Goal: Information Seeking & Learning: Learn about a topic

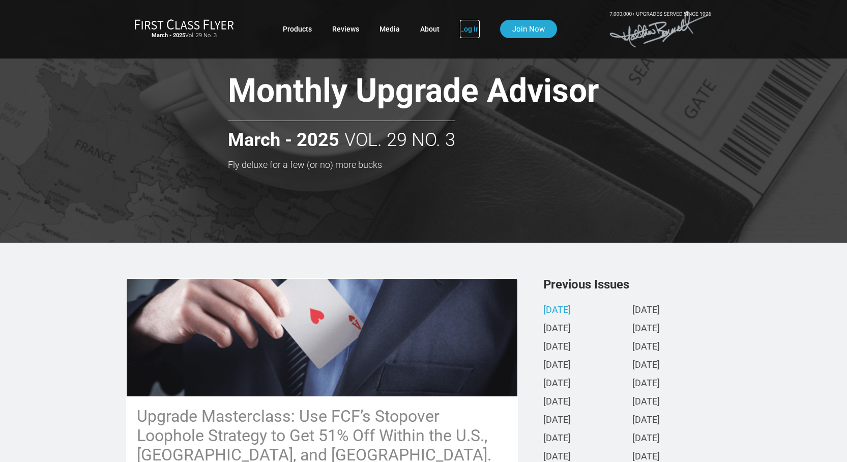
click at [470, 29] on link "Log In" at bounding box center [470, 29] width 20 height 18
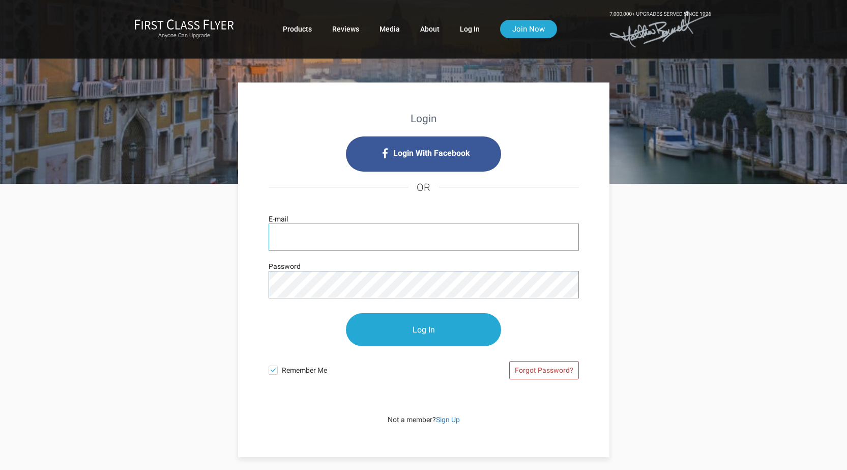
click at [382, 241] on input "E-mail" at bounding box center [424, 236] width 310 height 27
type input "[PERSON_NAME][EMAIL_ADDRESS][DOMAIN_NAME]"
click at [710, 213] on div "Login Login With Facebook OR [PERSON_NAME][EMAIL_ADDRESS][DOMAIN_NAME] E-mail P…" at bounding box center [423, 320] width 595 height 273
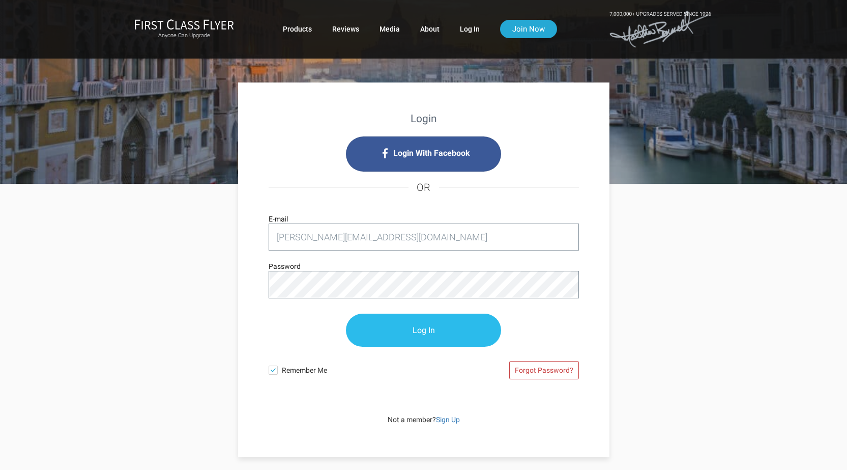
click at [391, 327] on input "Log In" at bounding box center [423, 329] width 155 height 33
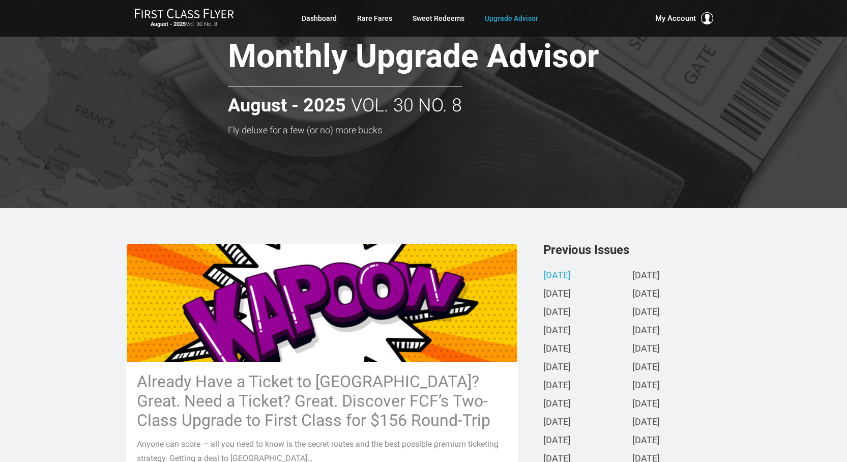
scroll to position [51, 0]
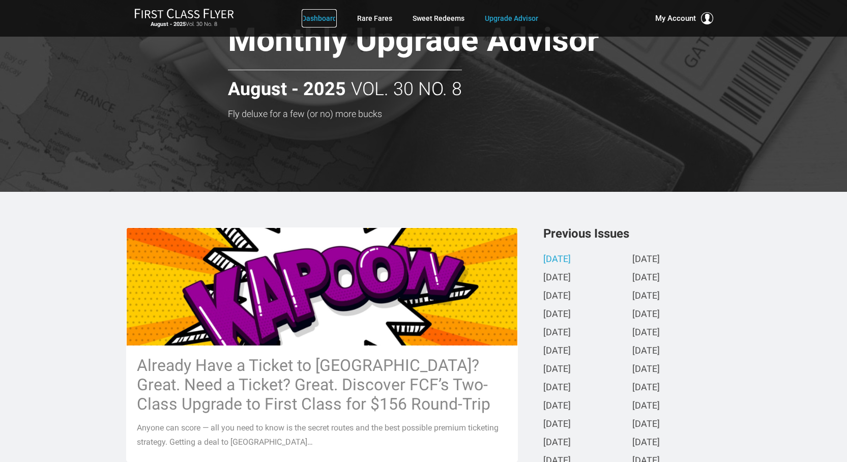
click at [332, 15] on link "Dashboard" at bounding box center [319, 18] width 35 height 18
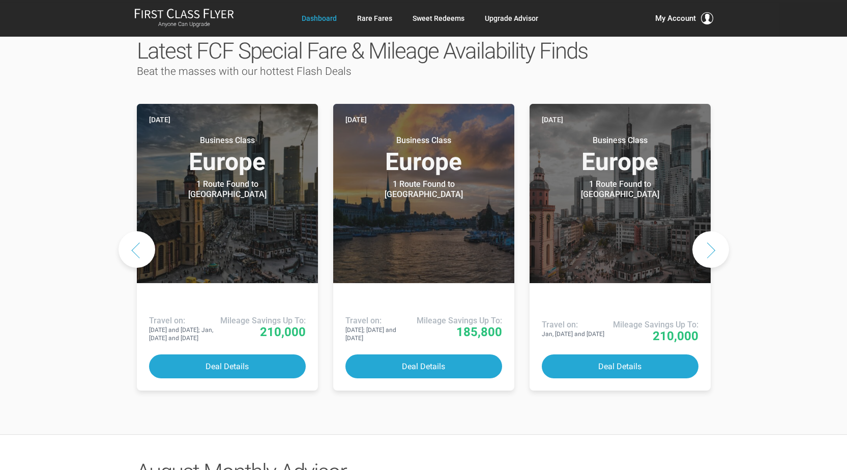
scroll to position [458, 0]
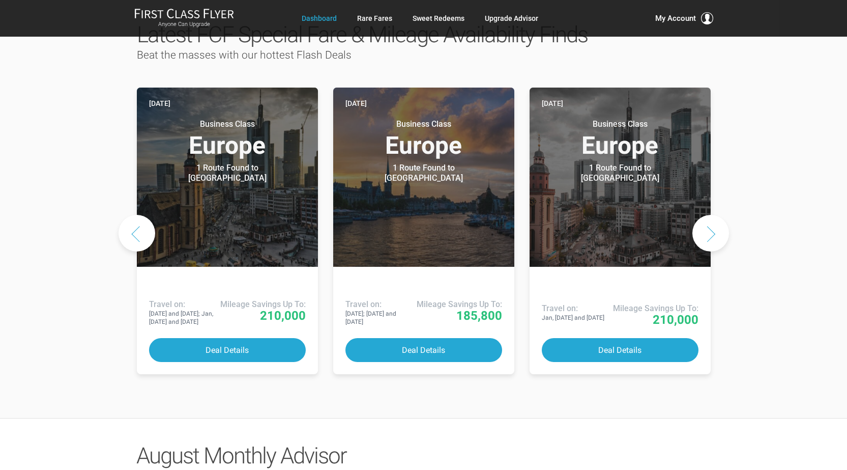
click at [708, 251] on button "Next slide" at bounding box center [711, 233] width 37 height 37
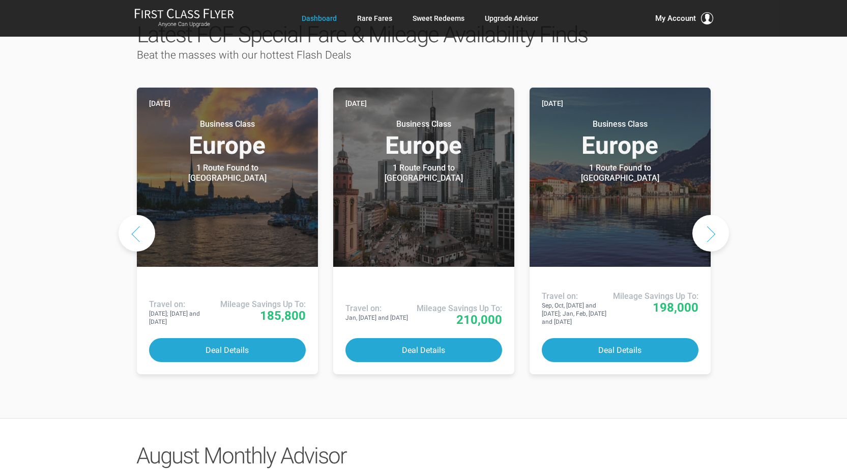
click at [703, 251] on button "Next slide" at bounding box center [711, 233] width 37 height 37
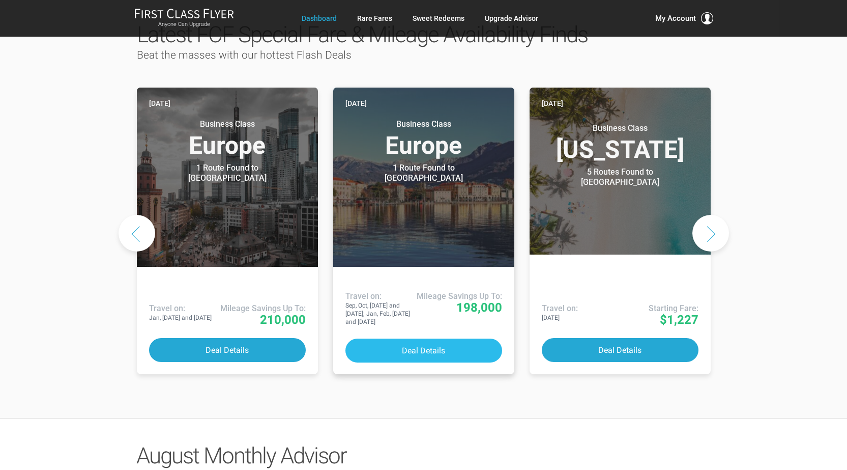
click at [406, 362] on button "Deal Details" at bounding box center [423, 350] width 157 height 24
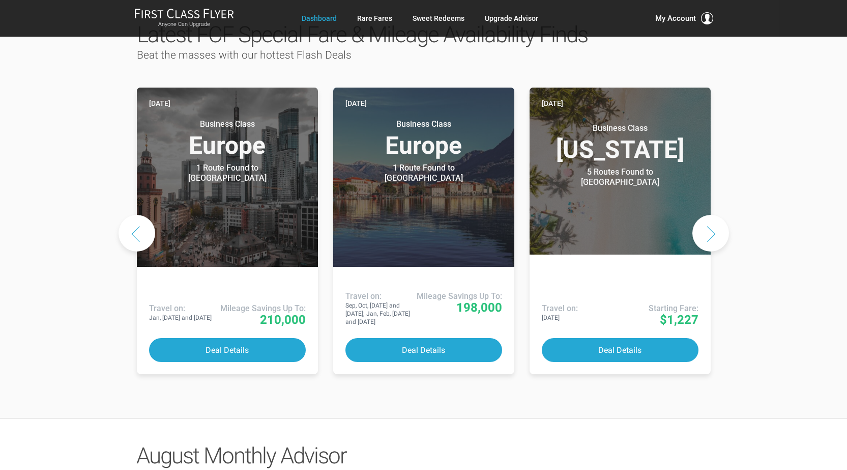
click at [709, 251] on button "Next slide" at bounding box center [711, 233] width 37 height 37
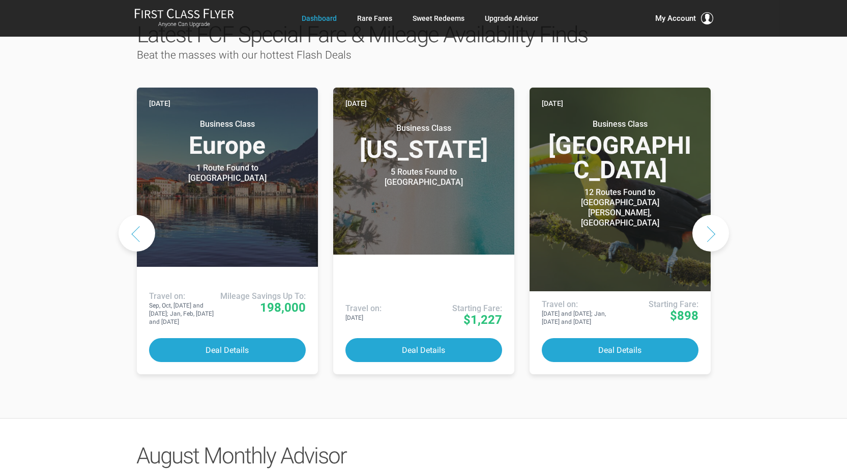
click at [709, 251] on button "Next slide" at bounding box center [711, 233] width 37 height 37
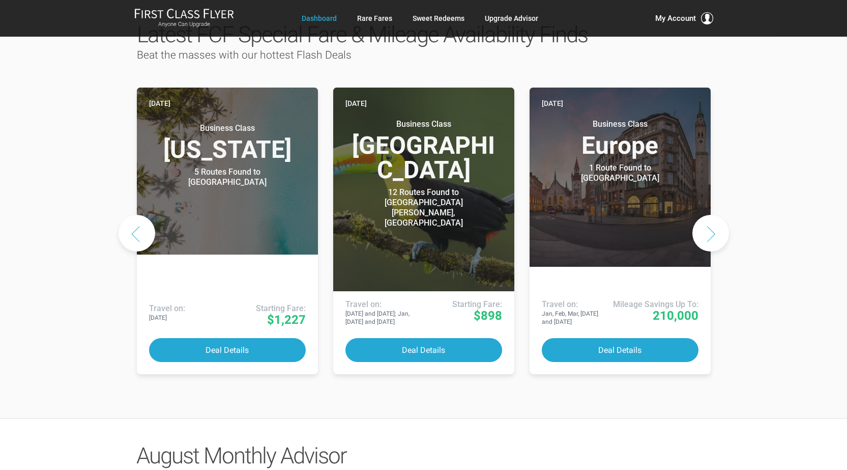
click at [710, 251] on button "Next slide" at bounding box center [711, 233] width 37 height 37
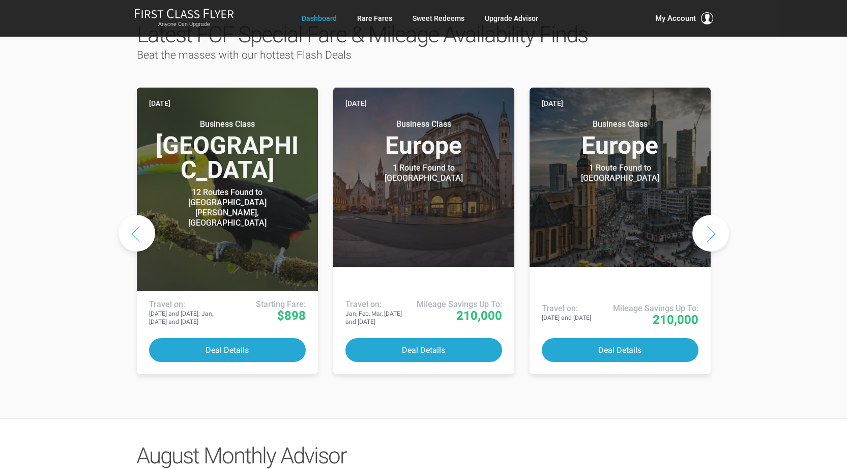
click at [710, 251] on button "Next slide" at bounding box center [711, 233] width 37 height 37
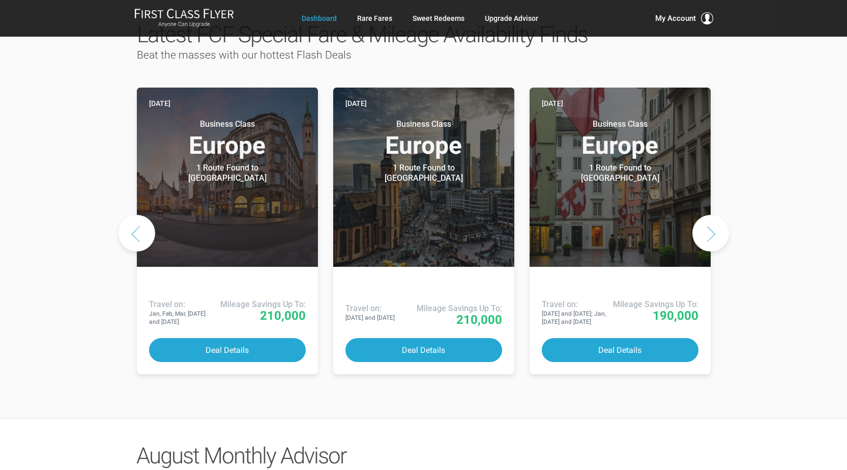
click at [710, 251] on button "Next slide" at bounding box center [711, 233] width 37 height 37
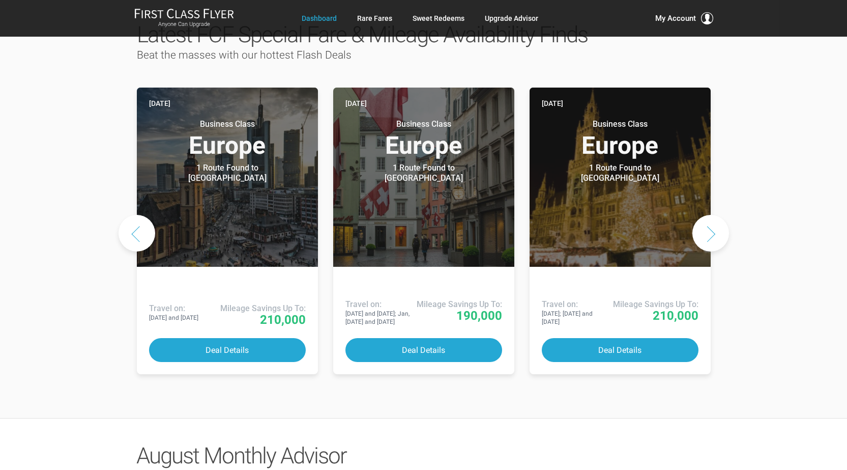
click at [710, 251] on button "Next slide" at bounding box center [711, 233] width 37 height 37
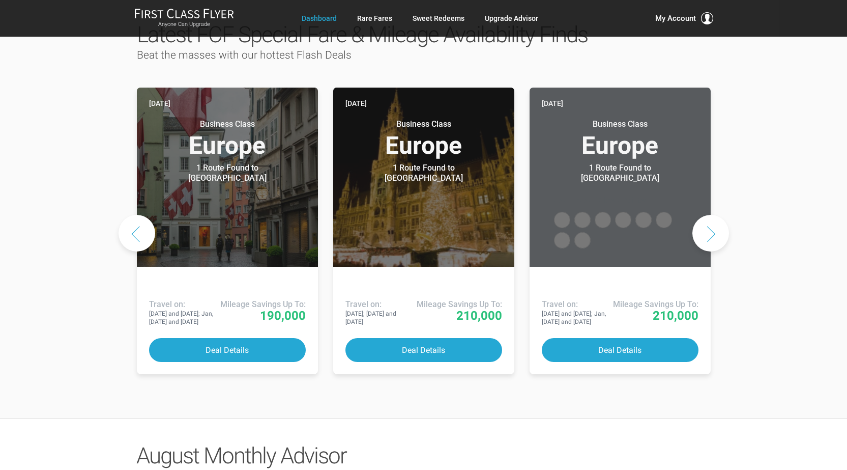
click at [710, 251] on button "Next slide" at bounding box center [711, 233] width 37 height 37
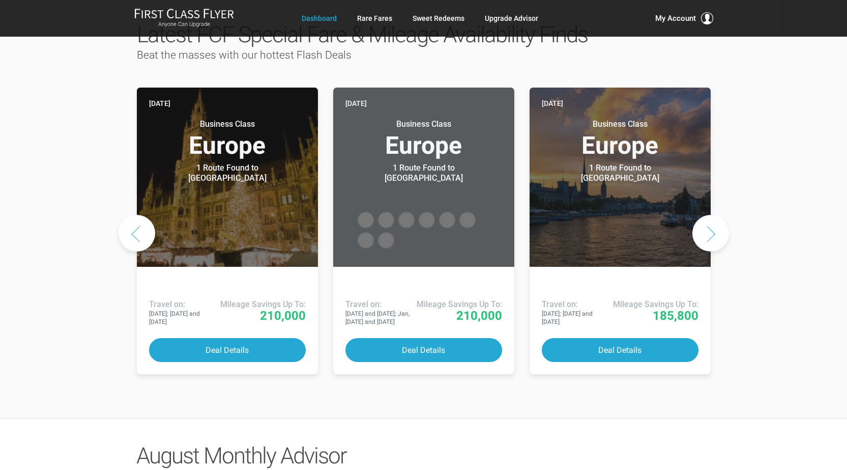
click at [710, 251] on button "Next slide" at bounding box center [711, 233] width 37 height 37
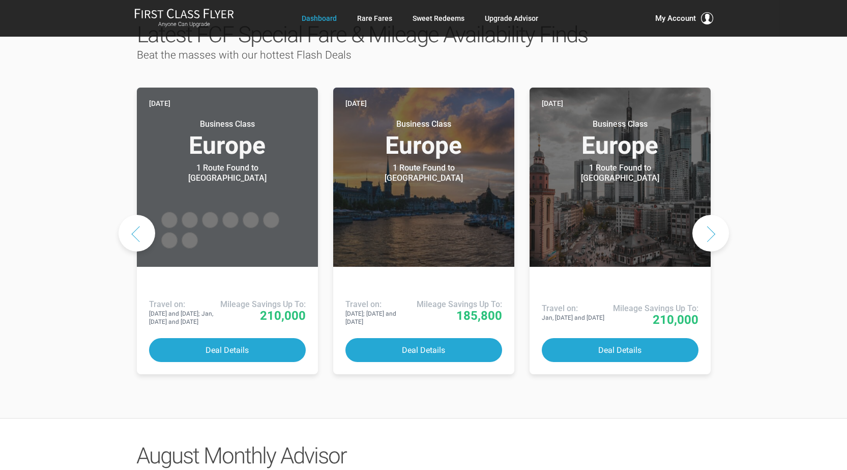
click at [710, 251] on button "Next slide" at bounding box center [711, 233] width 37 height 37
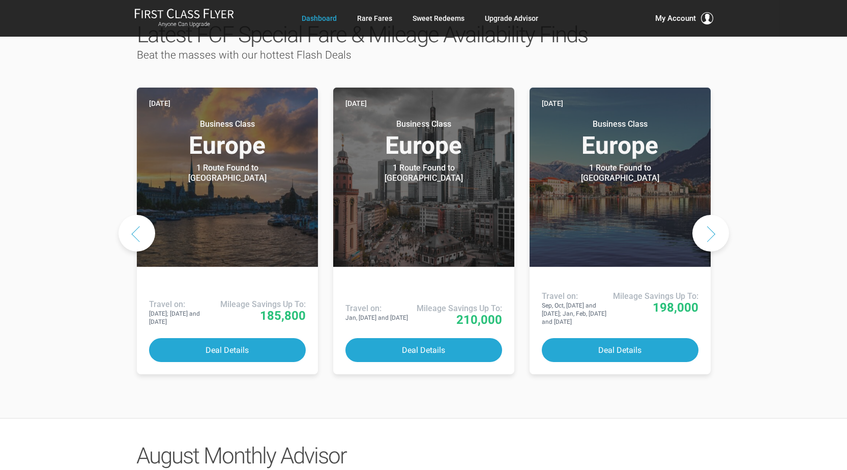
click at [710, 251] on button "Next slide" at bounding box center [711, 233] width 37 height 37
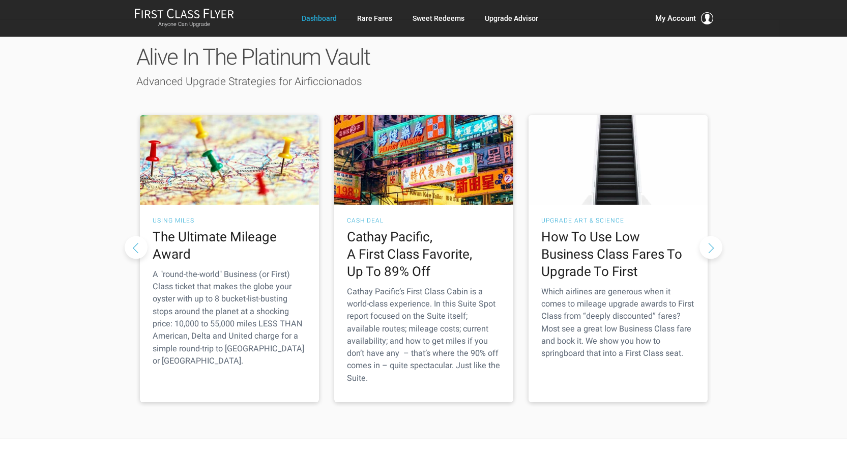
scroll to position [1374, 0]
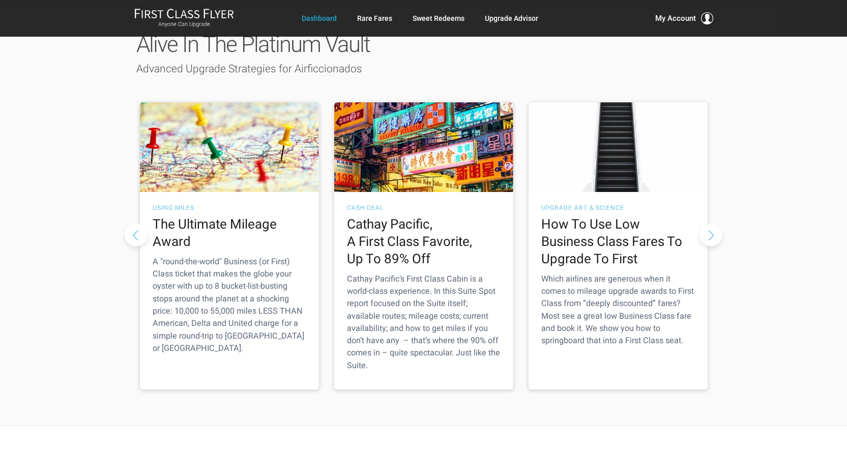
click at [721, 237] on button "Next slide" at bounding box center [711, 234] width 23 height 23
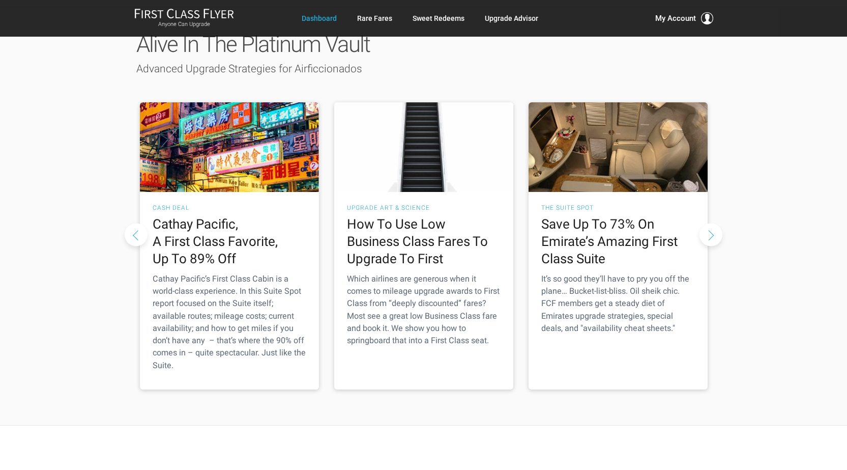
click at [715, 237] on button "Next slide" at bounding box center [711, 234] width 23 height 23
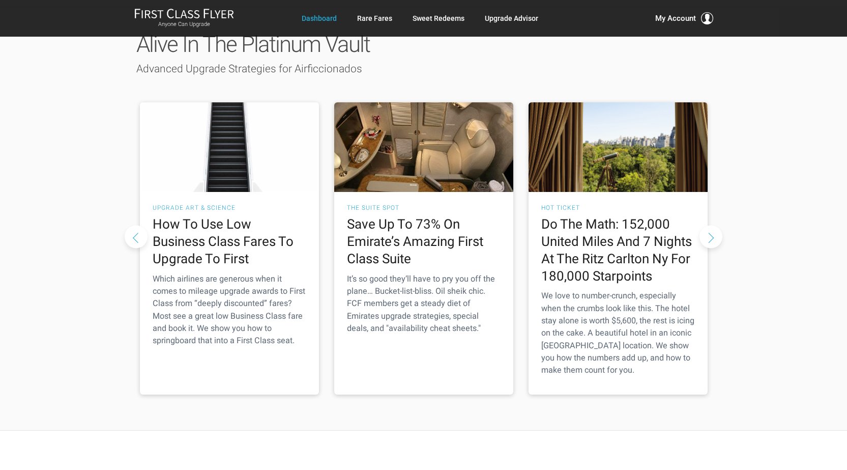
click at [715, 237] on button "Next slide" at bounding box center [711, 236] width 23 height 23
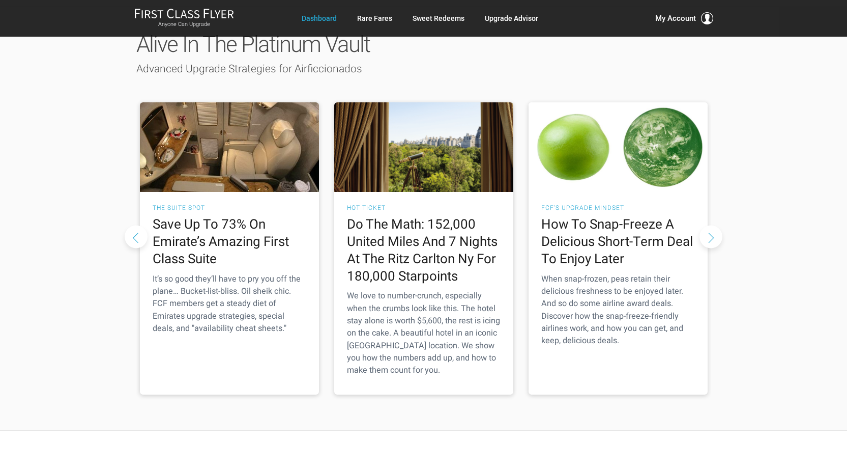
click at [712, 243] on button "Next slide" at bounding box center [711, 236] width 23 height 23
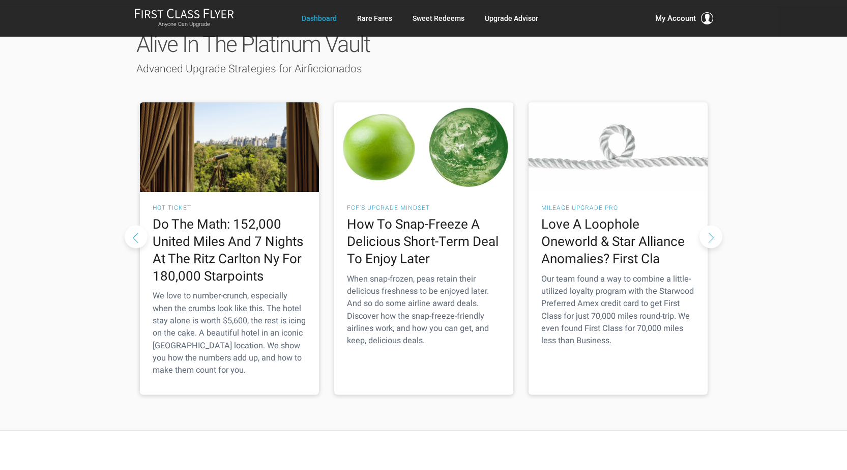
click at [710, 244] on button "Next slide" at bounding box center [711, 236] width 23 height 23
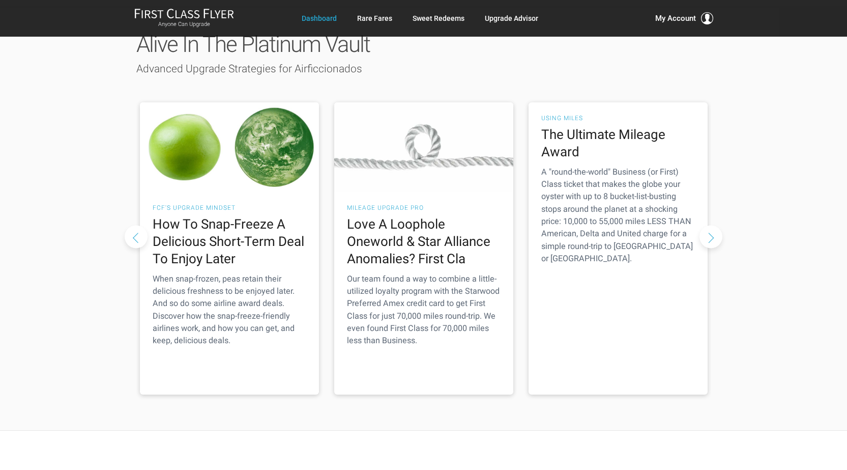
click at [710, 244] on button "Next slide" at bounding box center [711, 236] width 23 height 23
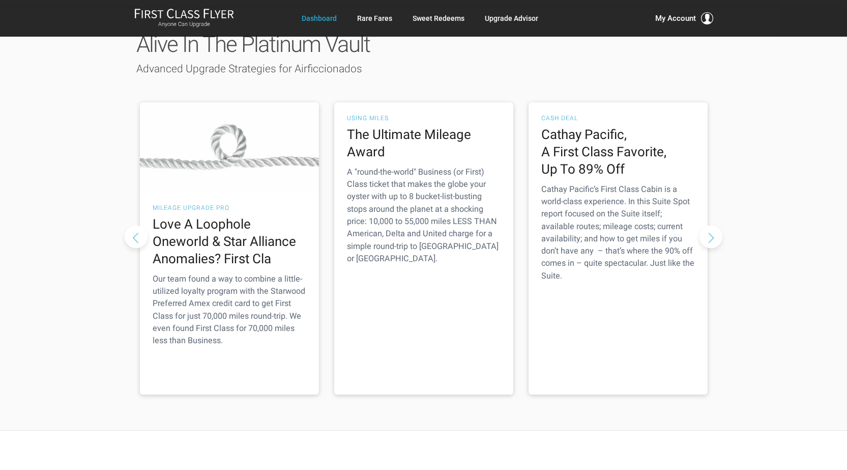
click at [710, 244] on button "Next slide" at bounding box center [711, 236] width 23 height 23
click at [592, 165] on h2 "Cathay Pacific, A First Class Favorite, Up To 89% Off" at bounding box center [618, 151] width 154 height 51
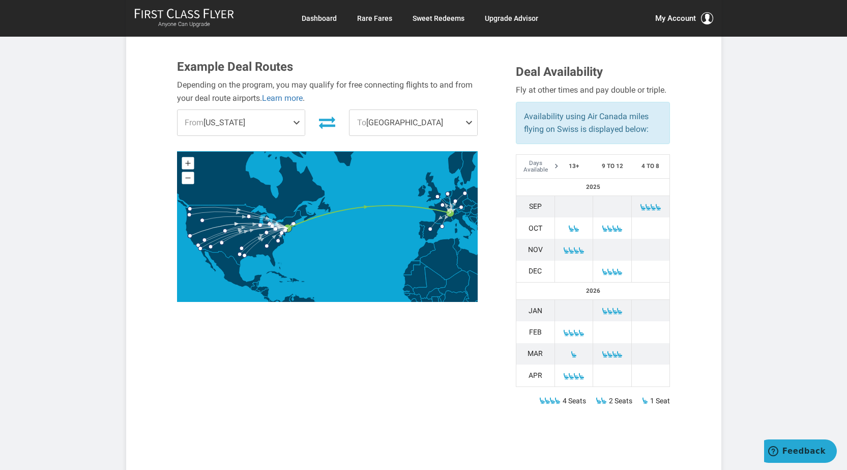
scroll to position [356, 0]
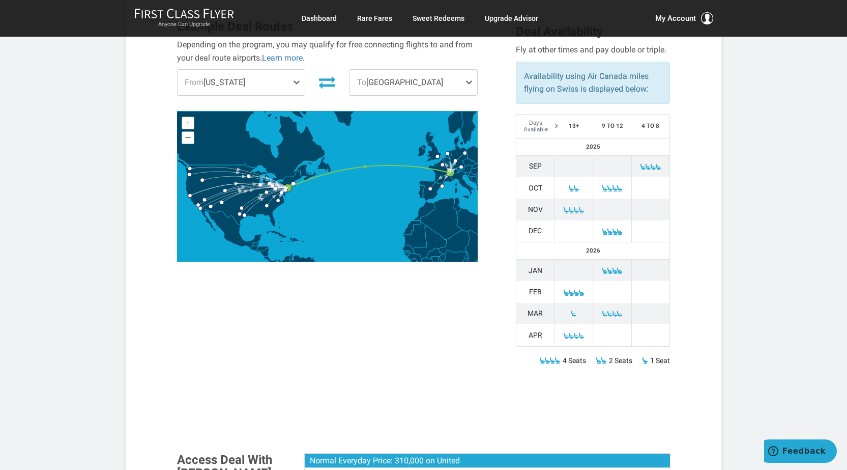
click at [298, 84] on span at bounding box center [299, 82] width 12 height 25
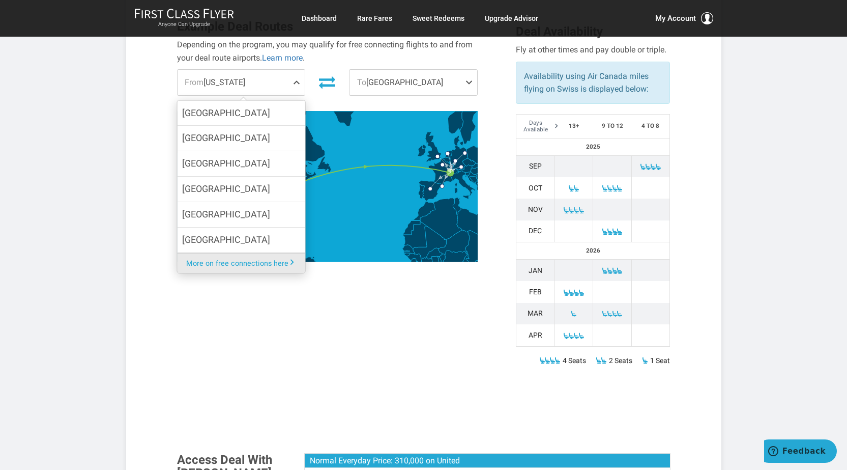
scroll to position [362, 0]
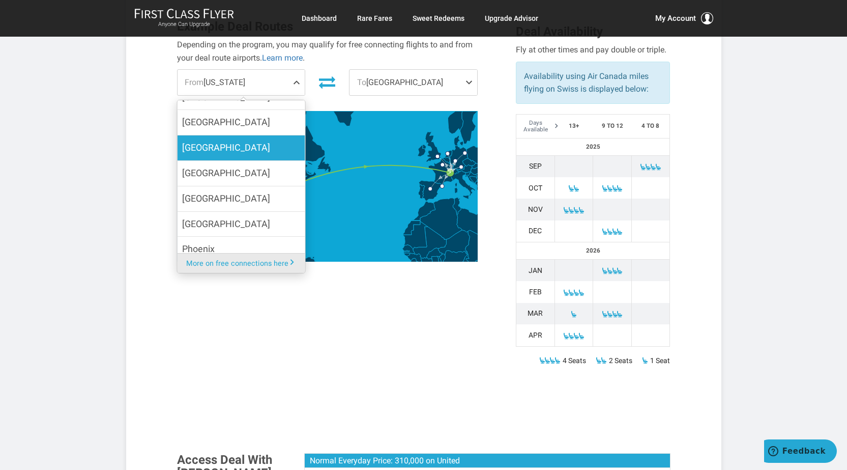
click at [257, 152] on label "[GEOGRAPHIC_DATA]" at bounding box center [241, 147] width 128 height 25
click at [0, 0] on input "[GEOGRAPHIC_DATA]" at bounding box center [0, 0] width 0 height 0
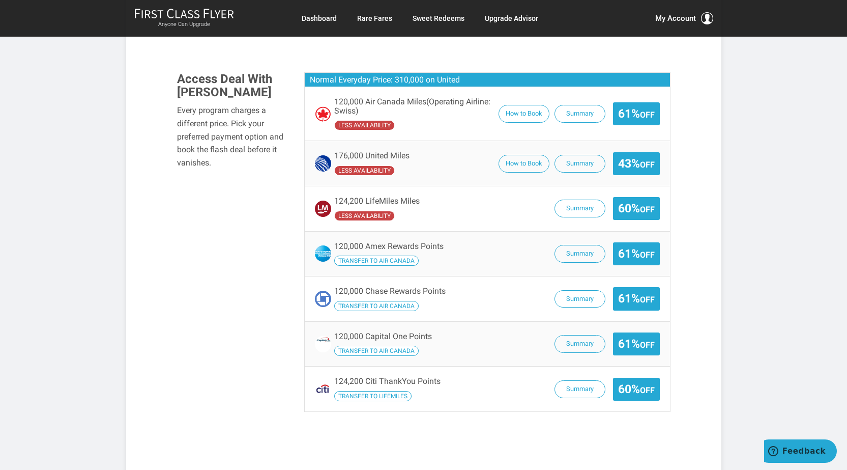
scroll to position [712, 0]
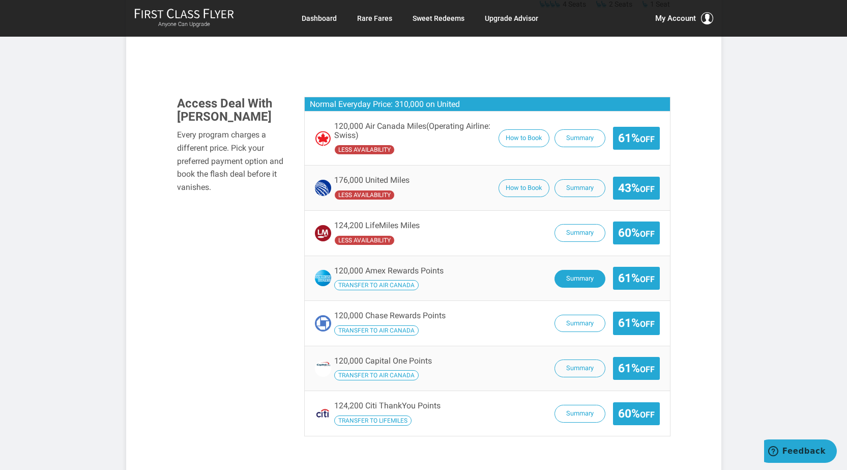
click at [567, 280] on button "Summary" at bounding box center [580, 279] width 51 height 18
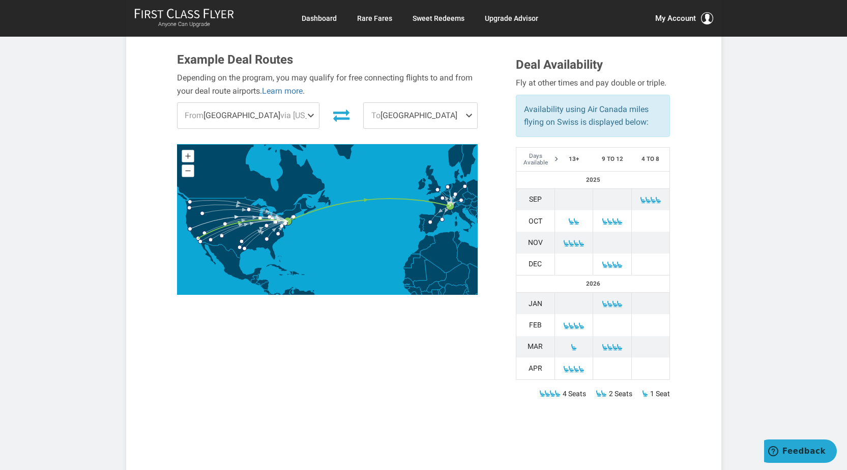
scroll to position [153, 0]
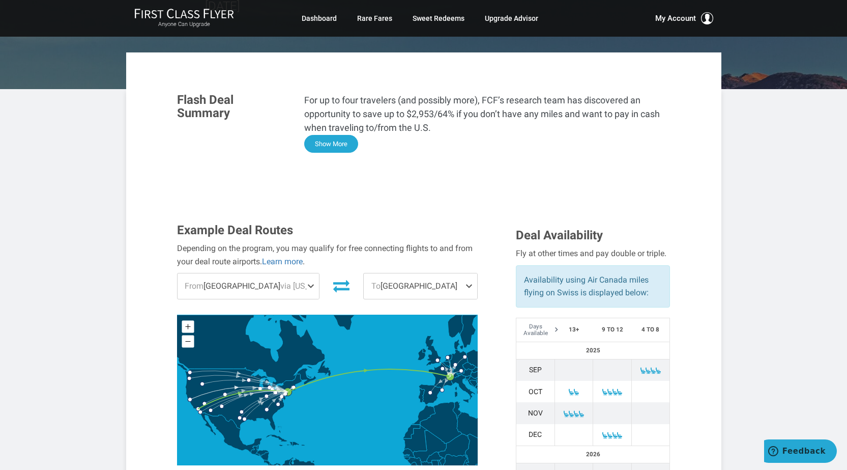
click at [342, 135] on button "Show More" at bounding box center [331, 144] width 54 height 18
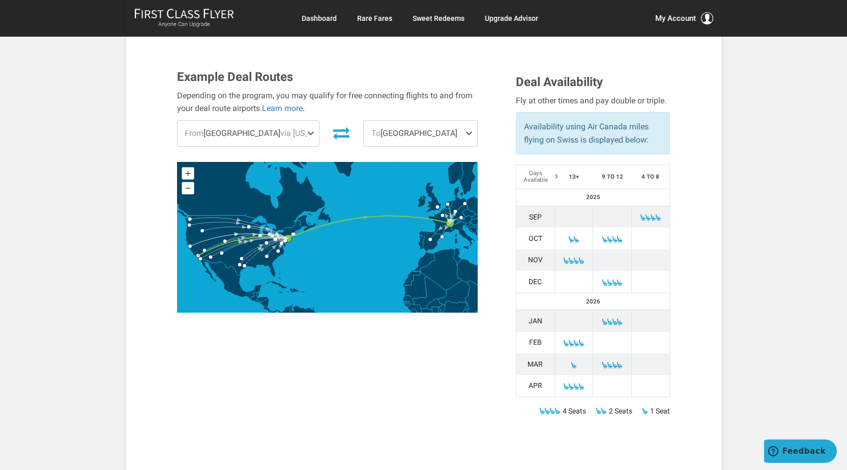
scroll to position [967, 0]
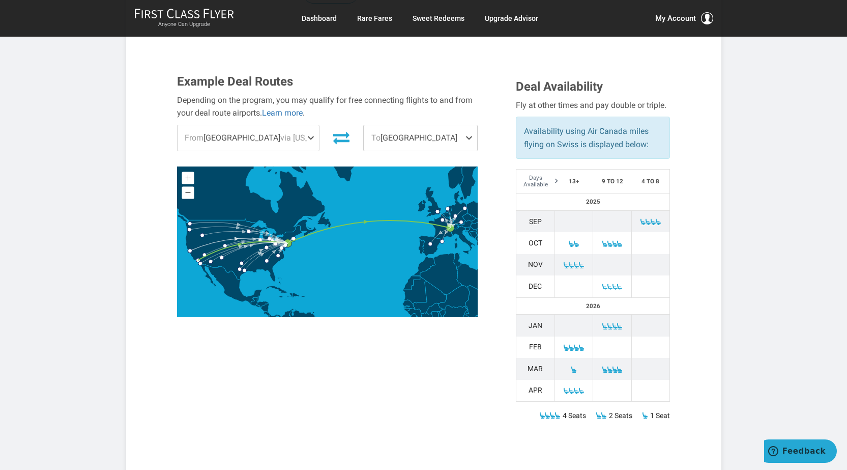
click at [417, 125] on span "To Geneva" at bounding box center [420, 137] width 113 height 25
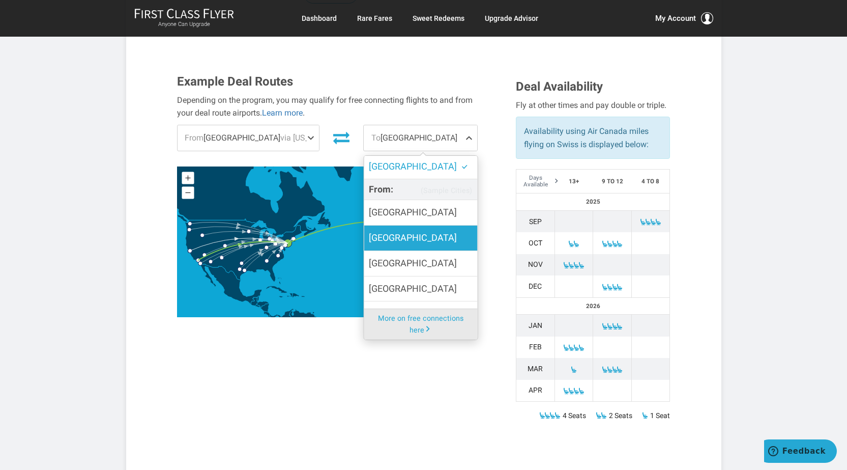
scroll to position [0, 0]
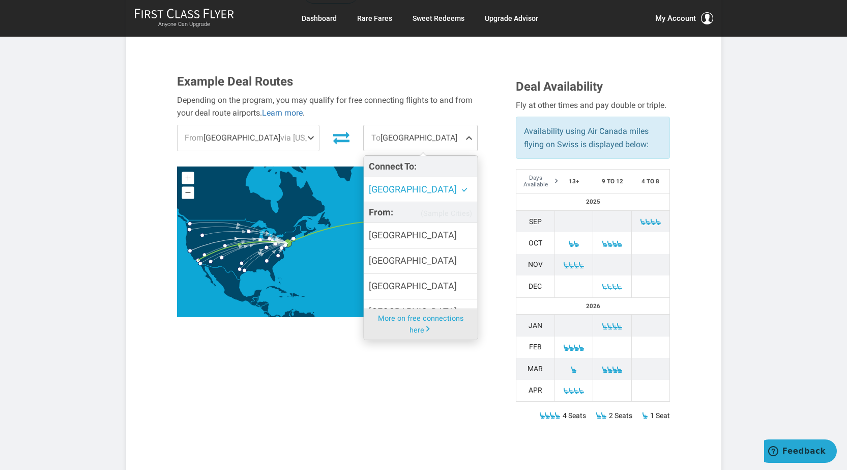
click at [145, 182] on section "Flash Deal Summary For up to four travelers (and possibly more), FCF’s research…" at bounding box center [423, 301] width 595 height 2127
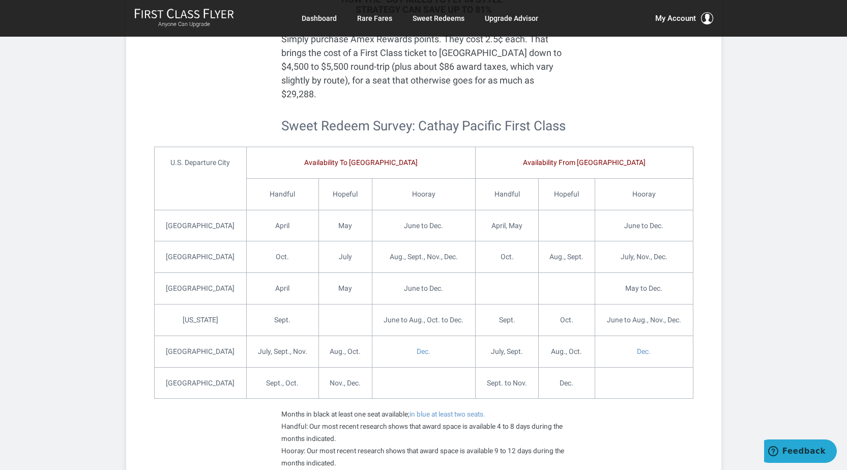
scroll to position [509, 0]
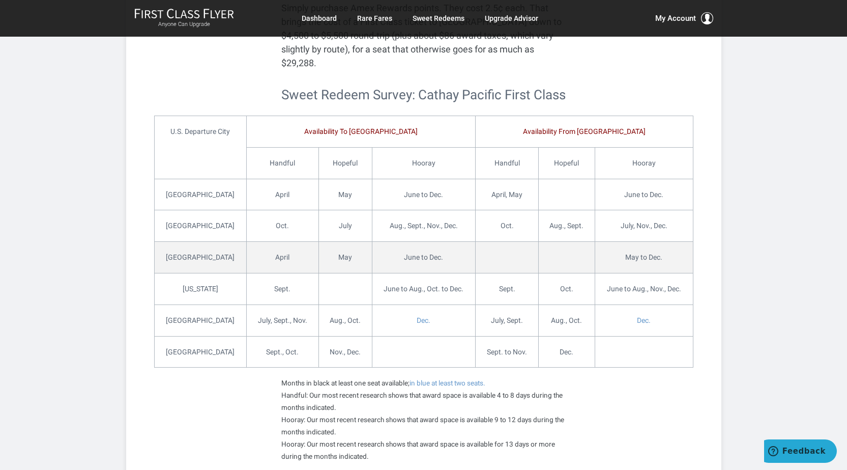
click at [428, 244] on td "June to Dec." at bounding box center [424, 258] width 104 height 32
